Goal: Transaction & Acquisition: Purchase product/service

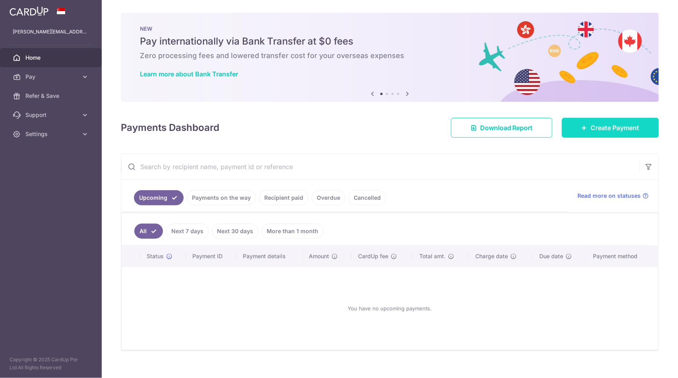
click at [607, 136] on link "Create Payment" at bounding box center [610, 128] width 97 height 20
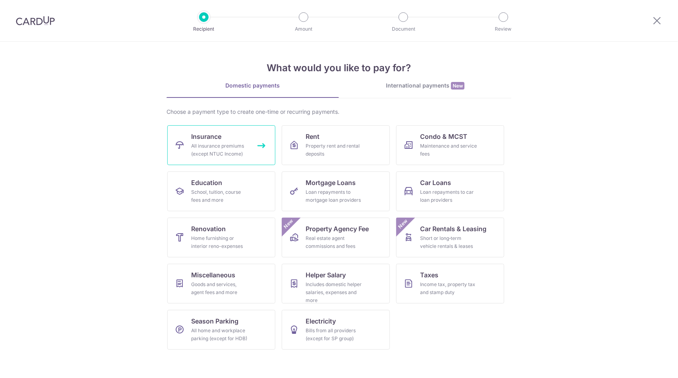
click at [212, 135] on span "Insurance" at bounding box center [206, 137] width 30 height 10
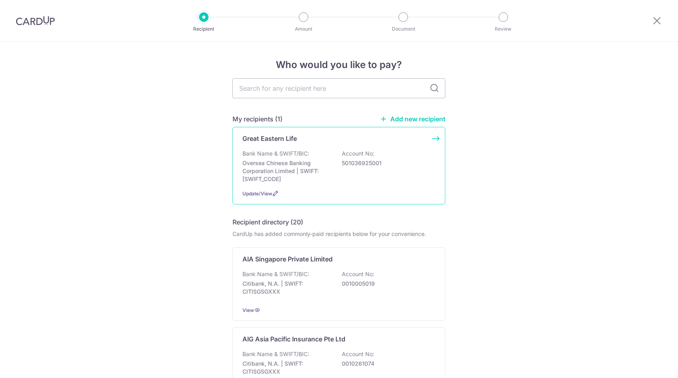
click at [316, 151] on div "Bank Name & SWIFT/BIC: Oversea Chinese Banking Corporation Limited | SWIFT: OCB…" at bounding box center [339, 166] width 193 height 33
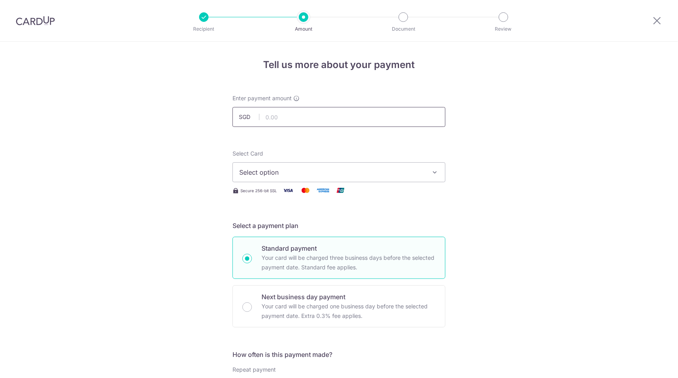
click at [280, 122] on input "text" at bounding box center [339, 117] width 213 height 20
type input "4,465.51"
click at [260, 176] on span "Select option" at bounding box center [331, 172] width 185 height 10
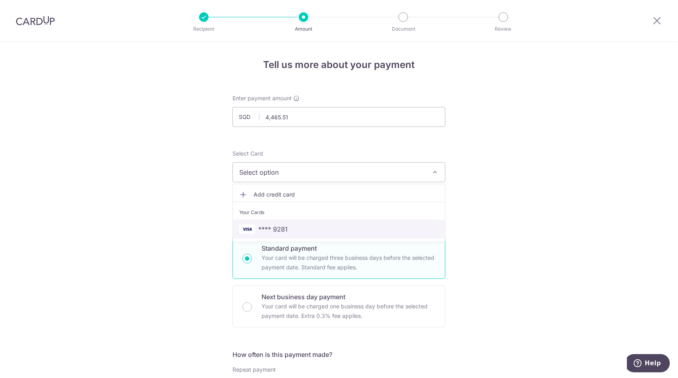
click at [305, 227] on span "**** 9281" at bounding box center [339, 229] width 200 height 10
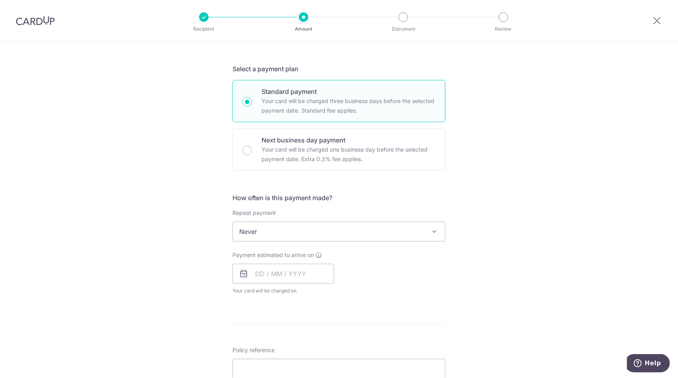
scroll to position [221, 0]
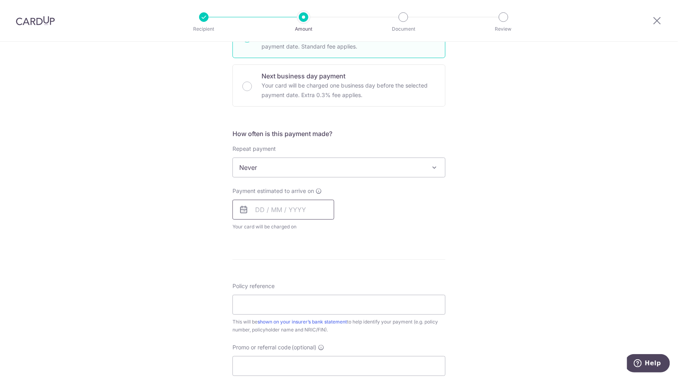
click at [281, 208] on input "text" at bounding box center [284, 210] width 102 height 20
click at [278, 300] on link "14" at bounding box center [280, 297] width 13 height 13
type input "14/10/2025"
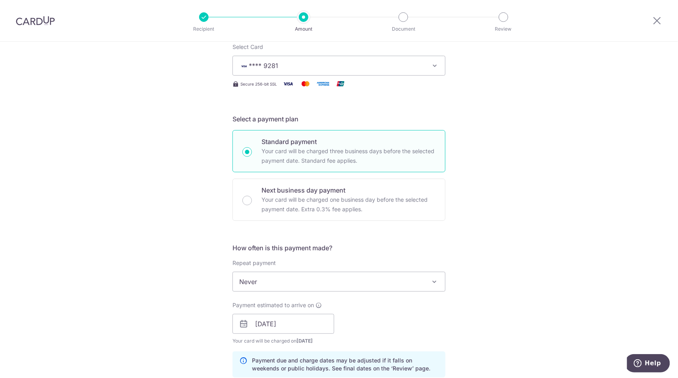
scroll to position [0, 0]
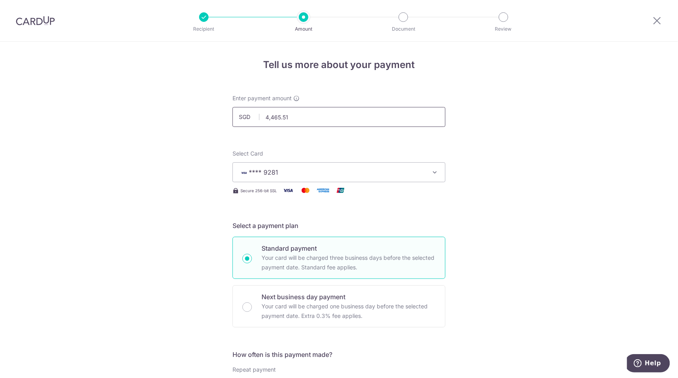
drag, startPoint x: 290, startPoint y: 118, endPoint x: 244, endPoint y: 112, distance: 46.5
click at [244, 112] on input "4,465.51" at bounding box center [339, 117] width 213 height 20
type input "4"
type input "4,500.00"
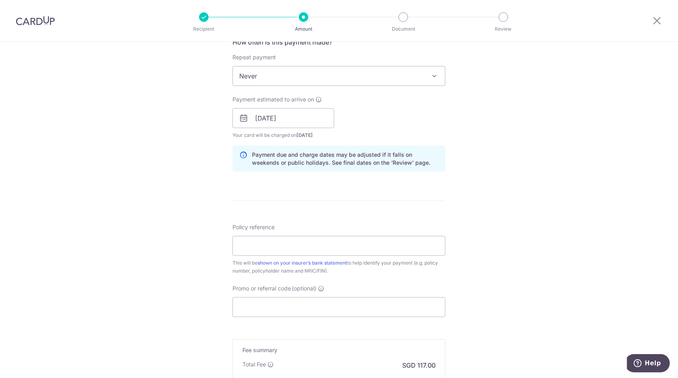
scroll to position [398, 0]
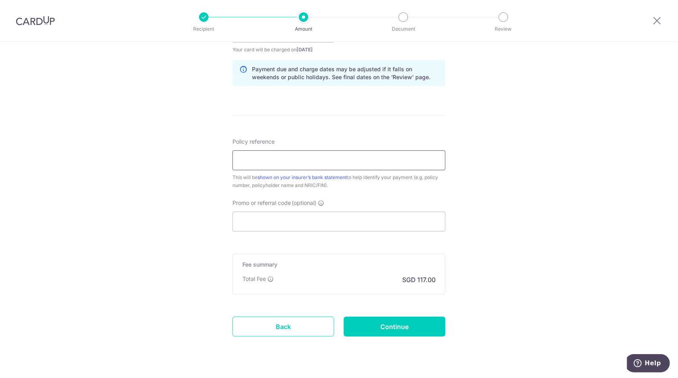
click at [265, 168] on input "Policy reference" at bounding box center [339, 160] width 213 height 20
click at [146, 211] on div "Tell us more about your payment Enter payment amount SGD 4,500.00 4500.00 Selec…" at bounding box center [339, 20] width 678 height 752
click at [270, 164] on input "0203369731 - TAN JIALING" at bounding box center [339, 160] width 213 height 20
type input "0203369781 - TAN JIALING"
click at [168, 202] on div "Tell us more about your payment Enter payment amount SGD 4,500.00 4500.00 Selec…" at bounding box center [339, 20] width 678 height 752
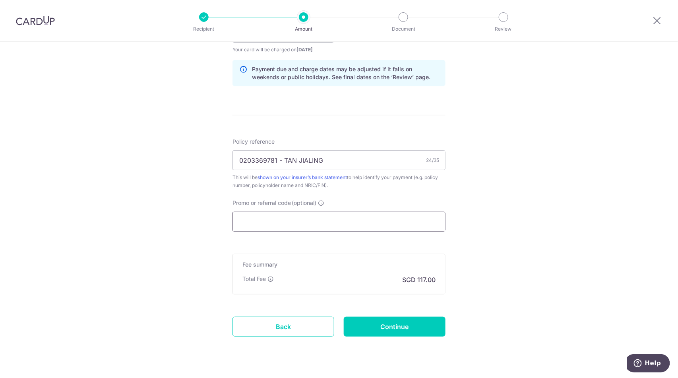
click at [269, 223] on input "Promo or referral code (optional)" at bounding box center [339, 222] width 213 height 20
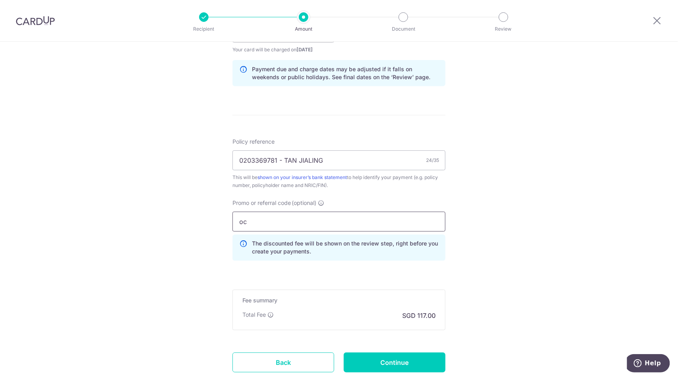
type input "o"
type input "OCBC195"
click at [186, 208] on div "Tell us more about your payment Enter payment amount SGD 4,500.00 4500.00 Selec…" at bounding box center [339, 38] width 678 height 788
click at [376, 361] on input "Continue" at bounding box center [395, 362] width 102 height 20
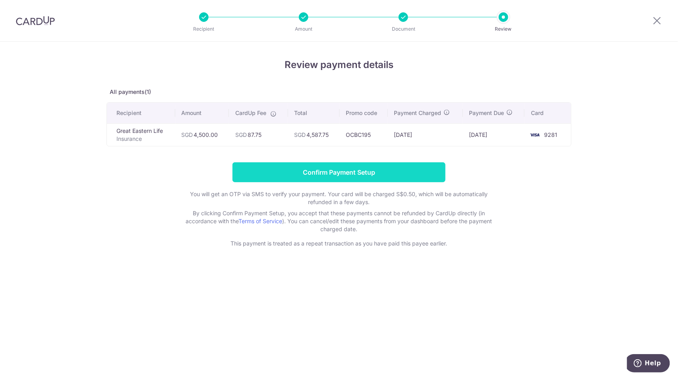
click at [370, 171] on input "Confirm Payment Setup" at bounding box center [339, 172] width 213 height 20
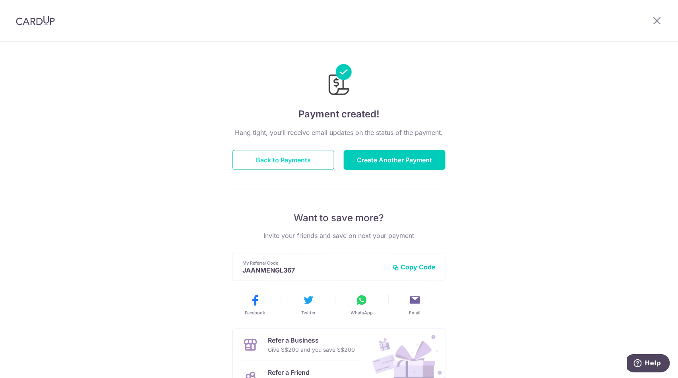
click at [328, 160] on button "Back to Payments" at bounding box center [284, 160] width 102 height 20
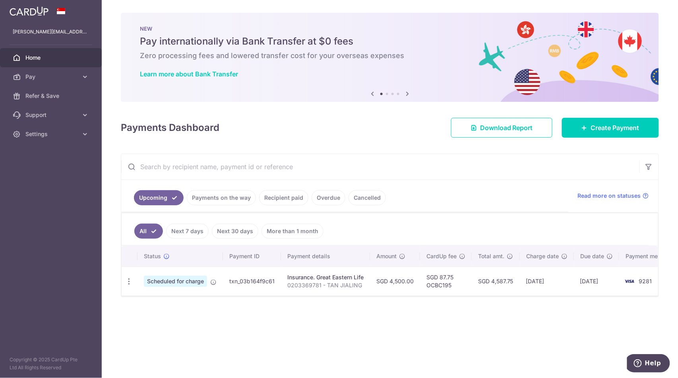
click at [234, 199] on link "Payments on the way" at bounding box center [221, 197] width 69 height 15
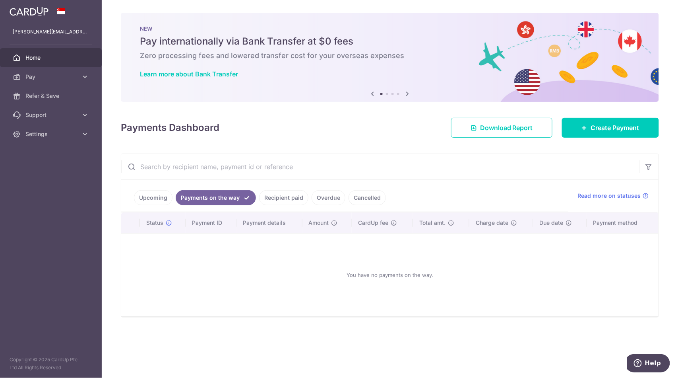
click at [288, 202] on link "Recipient paid" at bounding box center [283, 197] width 49 height 15
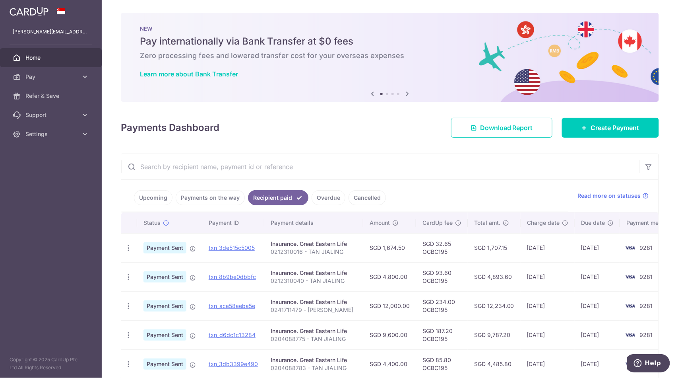
scroll to position [132, 0]
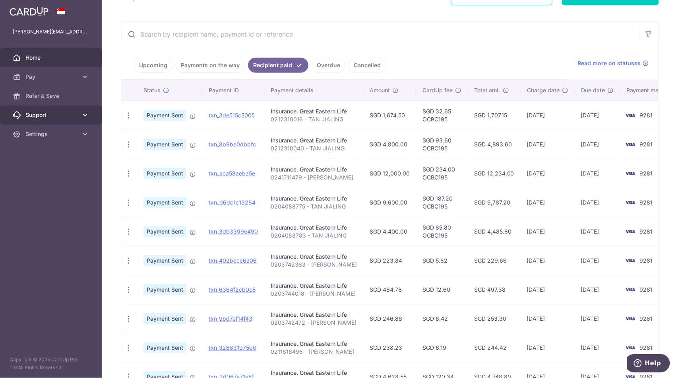
click at [56, 111] on span "Support" at bounding box center [51, 115] width 52 height 8
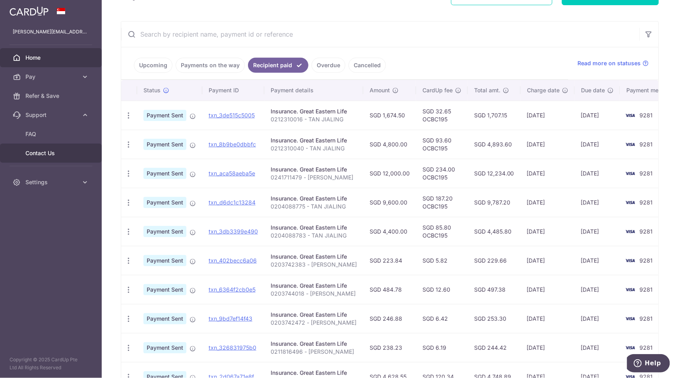
click at [47, 150] on span "Contact Us" at bounding box center [51, 153] width 52 height 8
